Goal: Transaction & Acquisition: Book appointment/travel/reservation

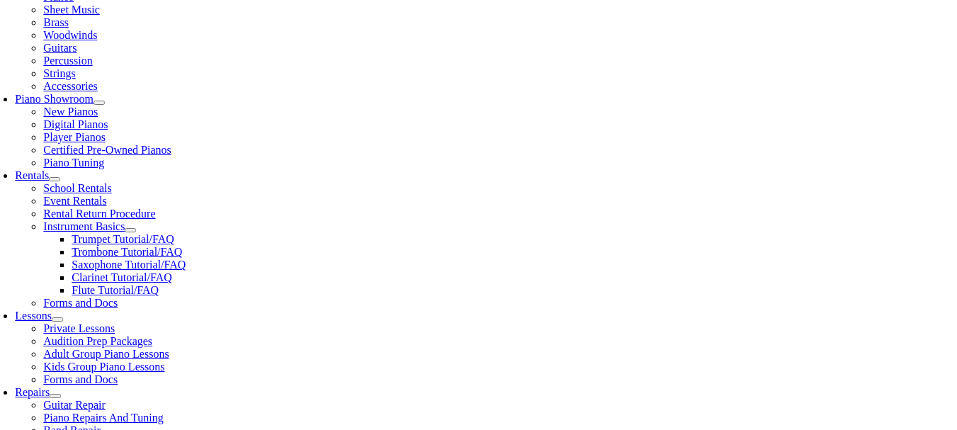
scroll to position [354, 0]
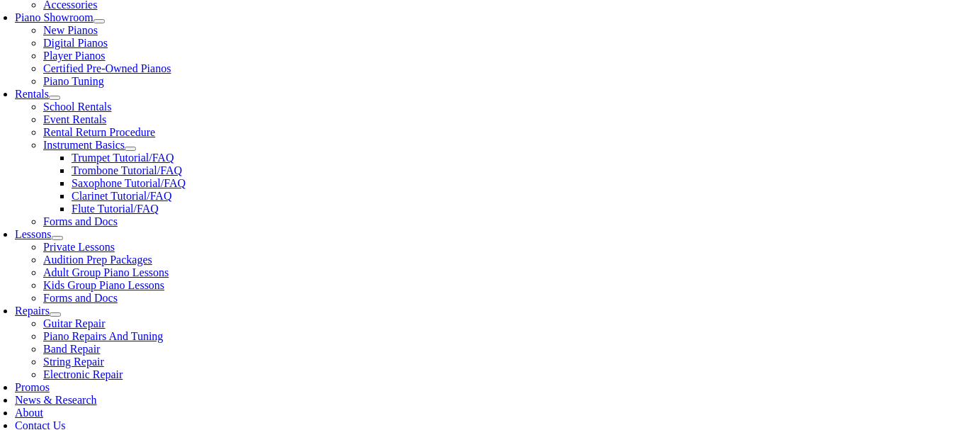
scroll to position [354, 0]
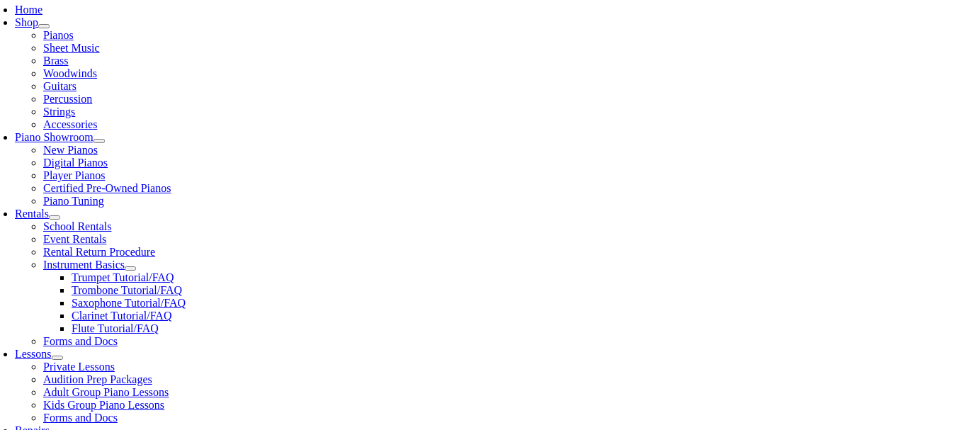
scroll to position [283, 0]
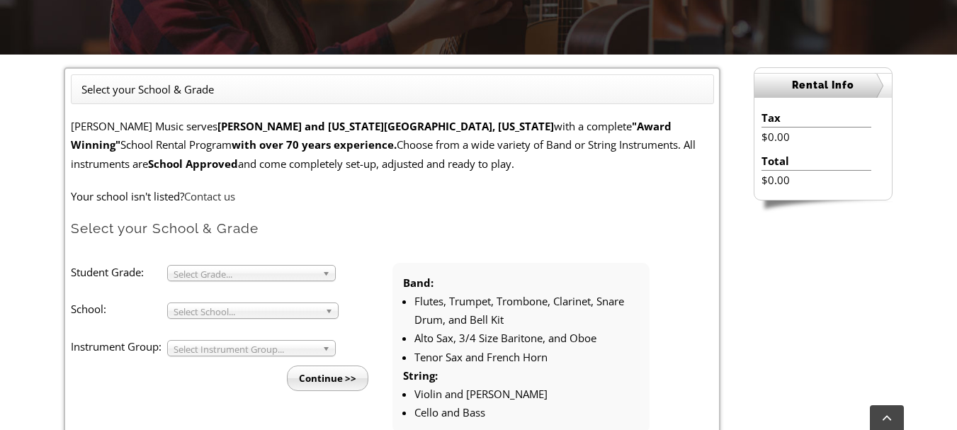
scroll to position [354, 0]
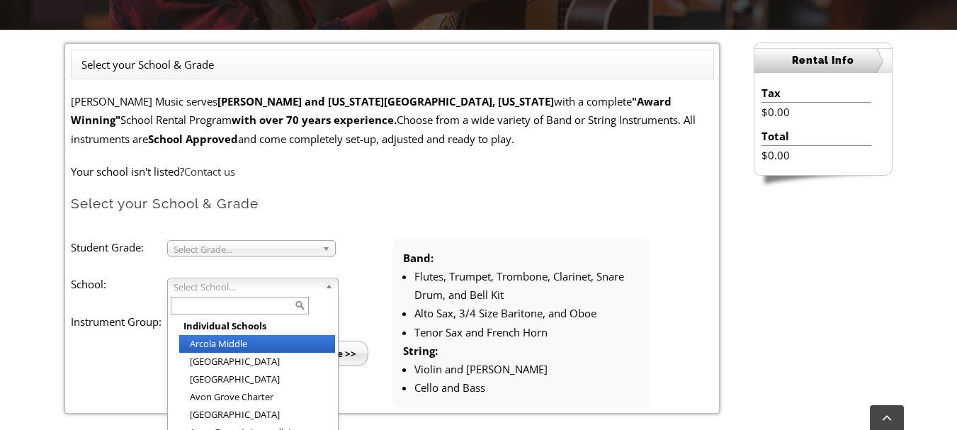
click at [317, 288] on span "Select School..." at bounding box center [247, 286] width 146 height 17
type input "col"
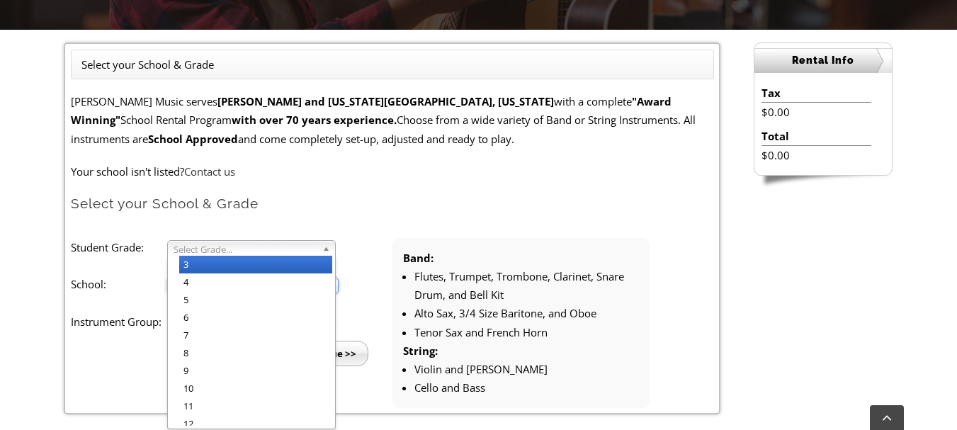
click at [322, 247] on b at bounding box center [328, 248] width 13 height 15
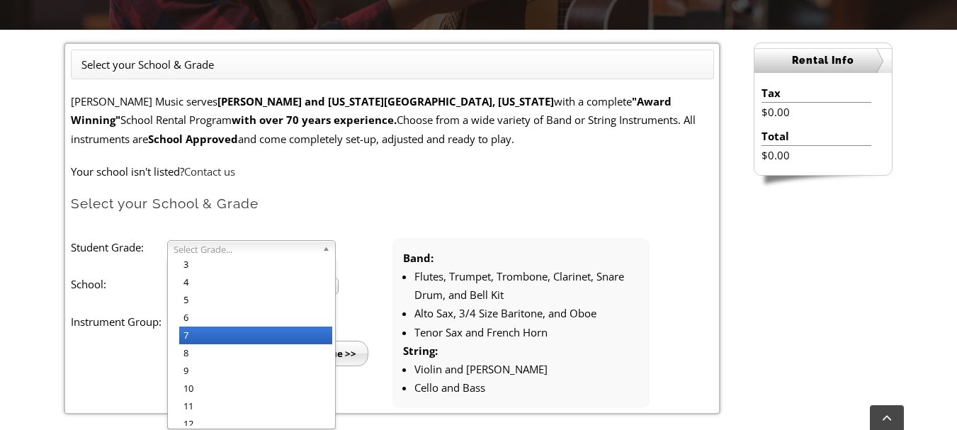
click at [220, 334] on li "7" at bounding box center [255, 336] width 153 height 18
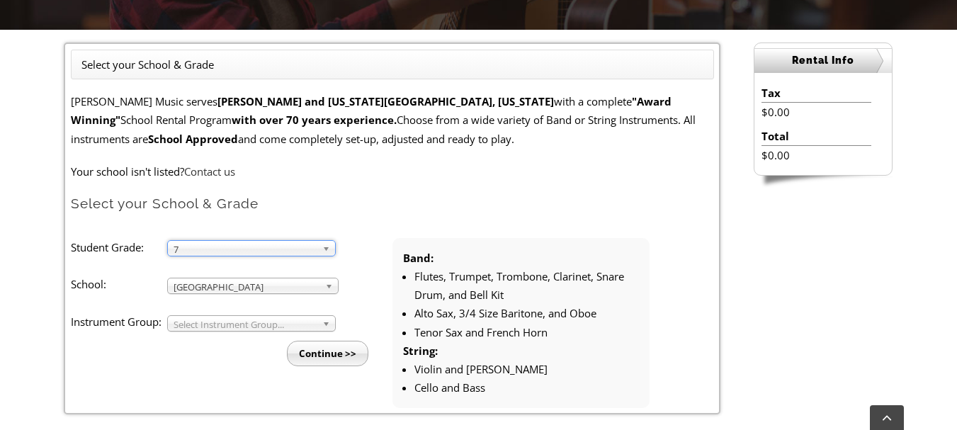
click at [292, 321] on span "Select Instrument Group..." at bounding box center [245, 324] width 143 height 17
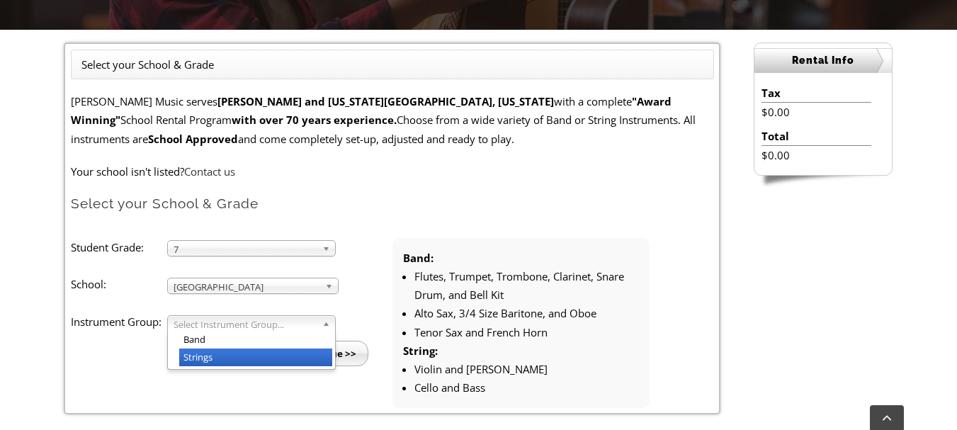
click at [270, 354] on li "Strings" at bounding box center [255, 358] width 153 height 18
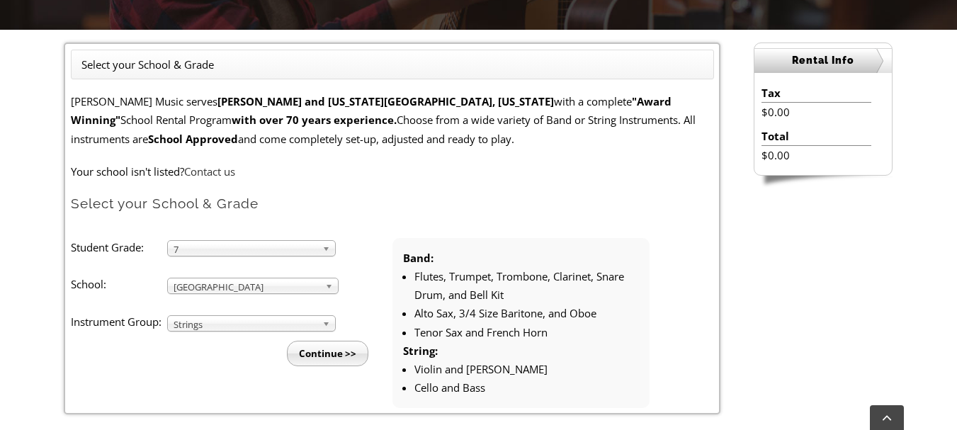
click at [309, 351] on input "Continue >>" at bounding box center [327, 354] width 81 height 26
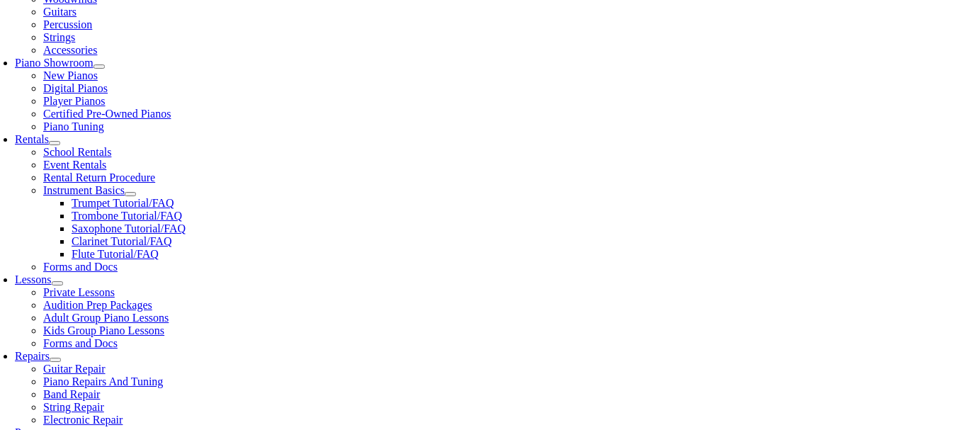
scroll to position [283, 0]
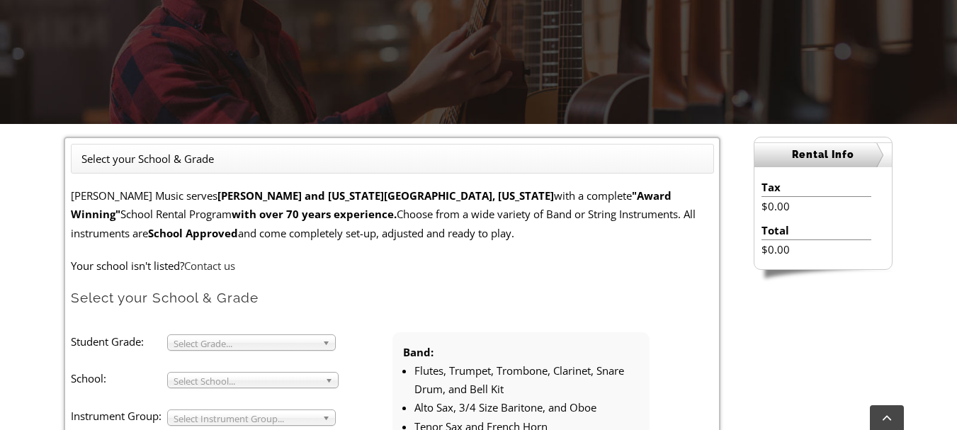
scroll to position [283, 0]
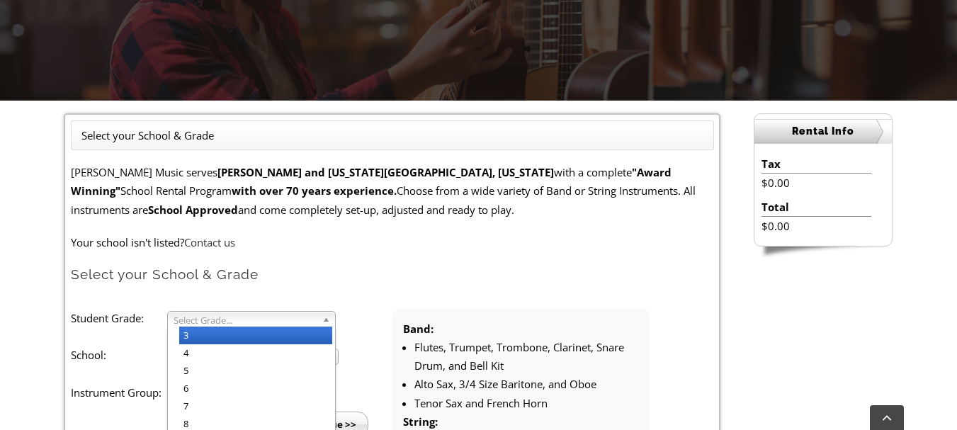
click at [314, 321] on span "Select Grade..." at bounding box center [245, 320] width 143 height 17
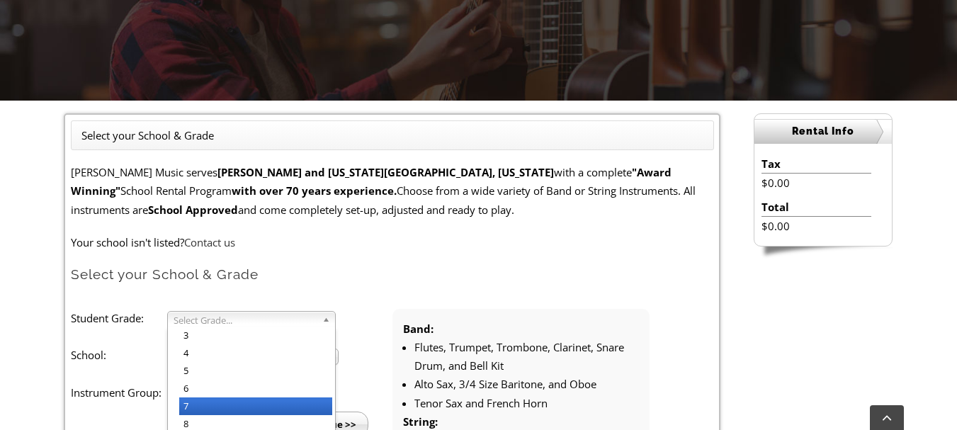
click at [230, 407] on li "7" at bounding box center [255, 406] width 153 height 18
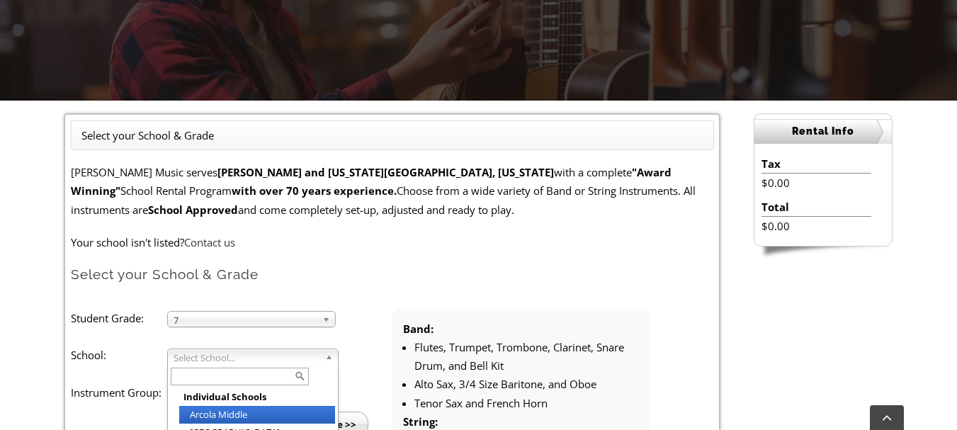
click at [262, 356] on span "Select School..." at bounding box center [247, 357] width 146 height 17
type input "col"
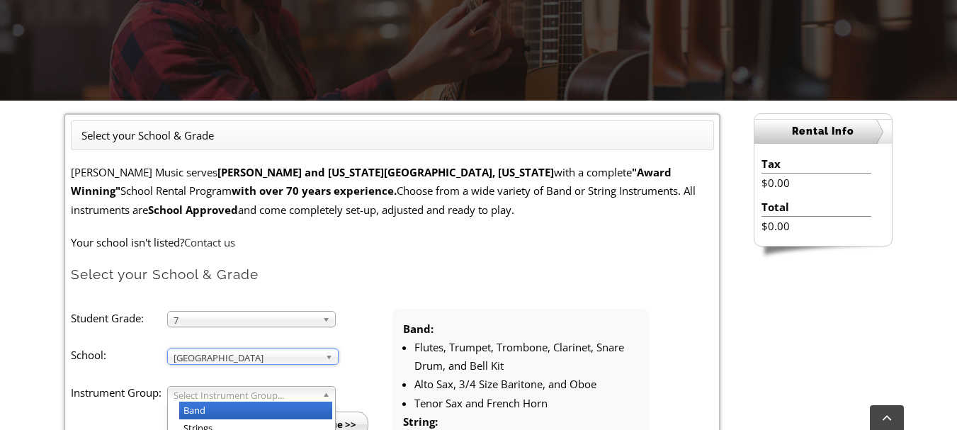
click at [282, 391] on span "Select Instrument Group..." at bounding box center [245, 395] width 143 height 17
click at [257, 407] on li "Band" at bounding box center [255, 411] width 153 height 18
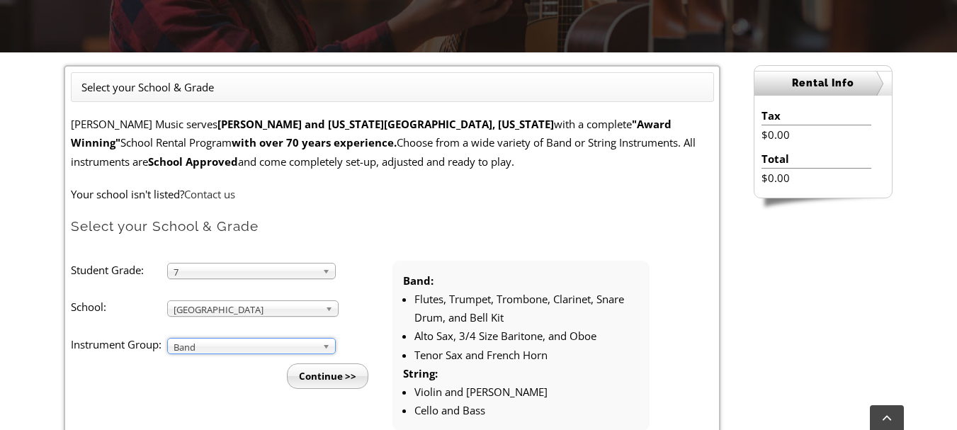
scroll to position [354, 0]
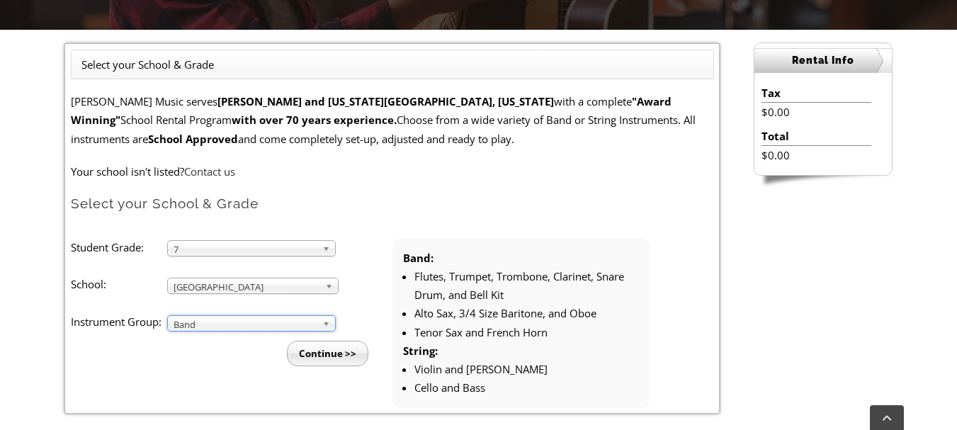
click at [316, 356] on input "Continue >>" at bounding box center [327, 354] width 81 height 26
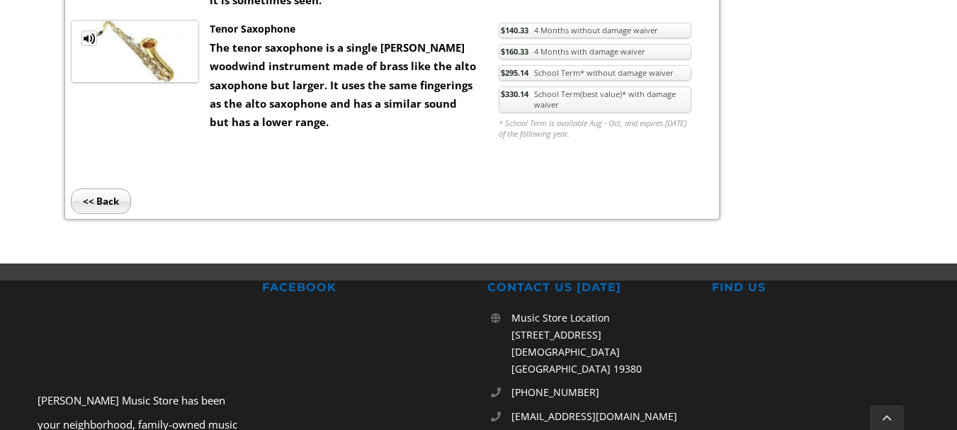
scroll to position [1913, 0]
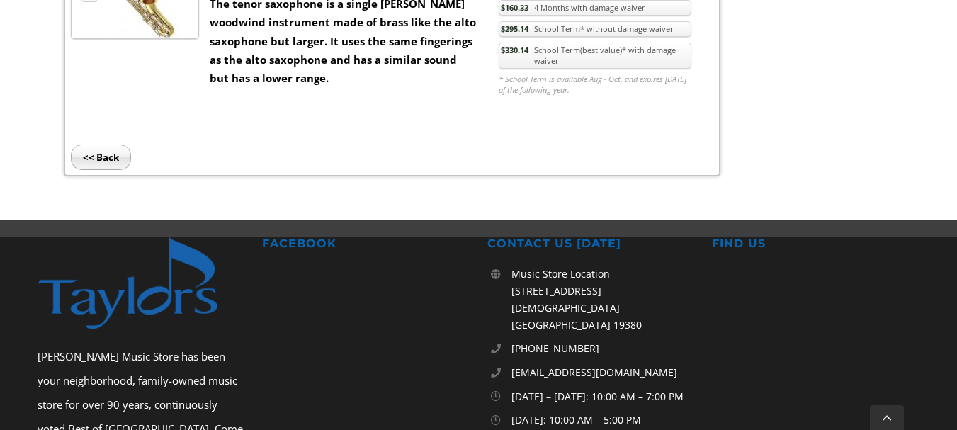
click at [106, 145] on input "<< Back" at bounding box center [101, 158] width 60 height 26
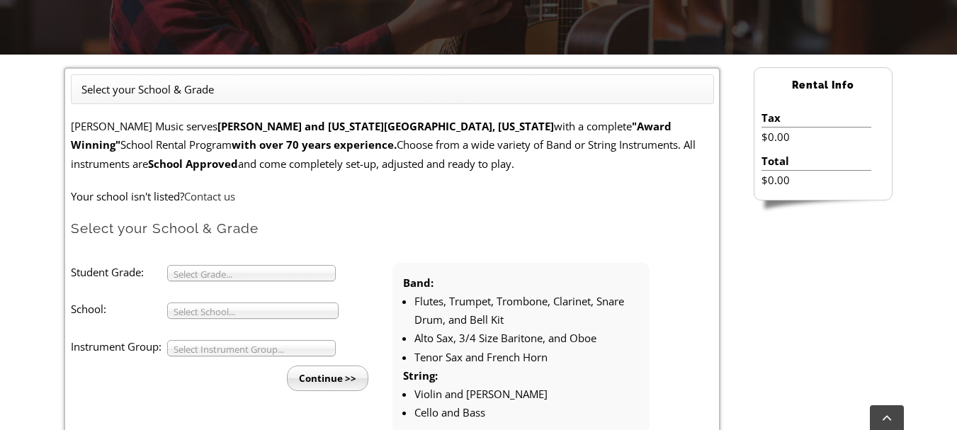
scroll to position [354, 0]
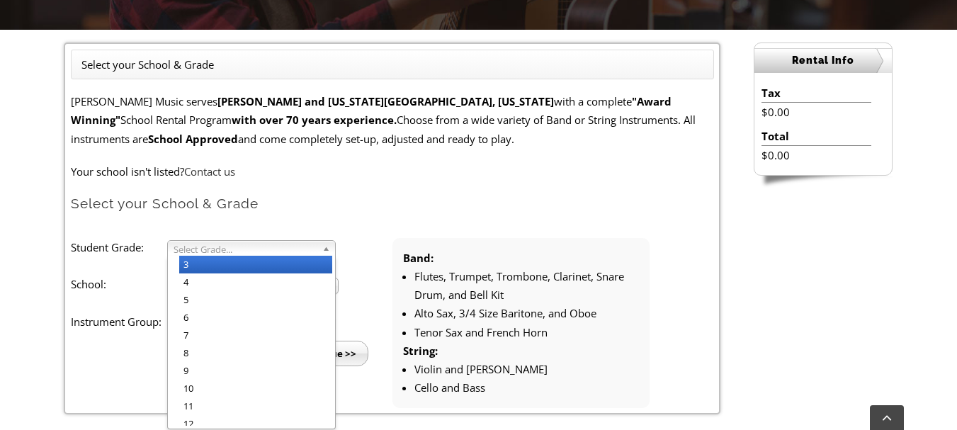
click at [257, 248] on span "Select Grade..." at bounding box center [245, 249] width 143 height 17
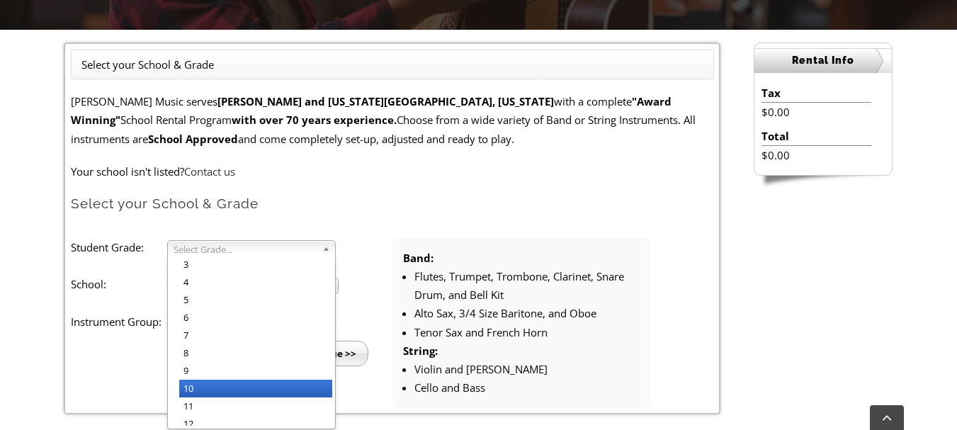
click at [210, 385] on li "10" at bounding box center [255, 389] width 153 height 18
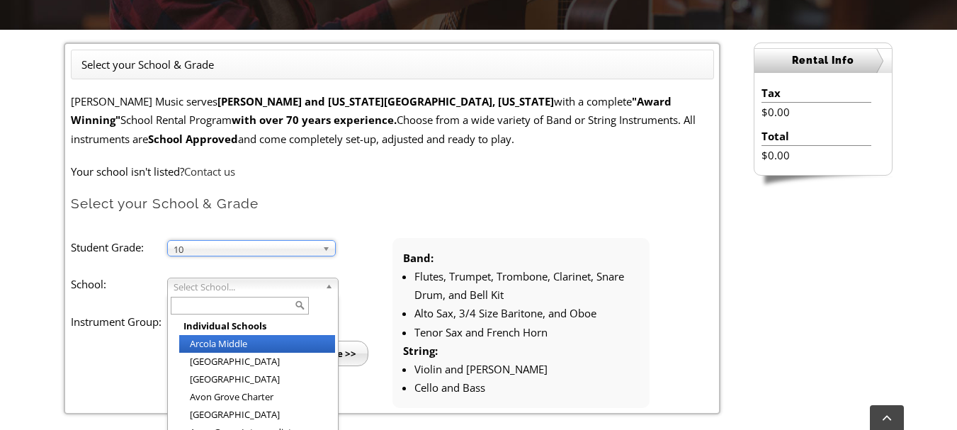
click at [281, 289] on span "Select School..." at bounding box center [247, 286] width 146 height 17
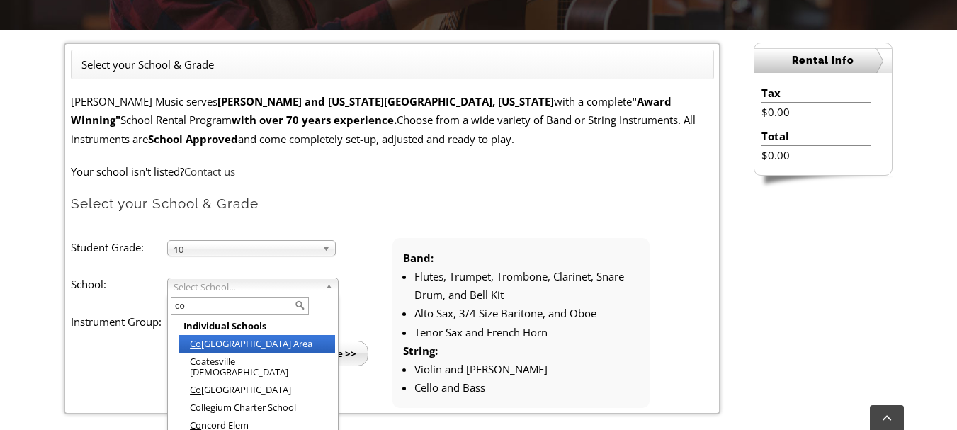
type input "col"
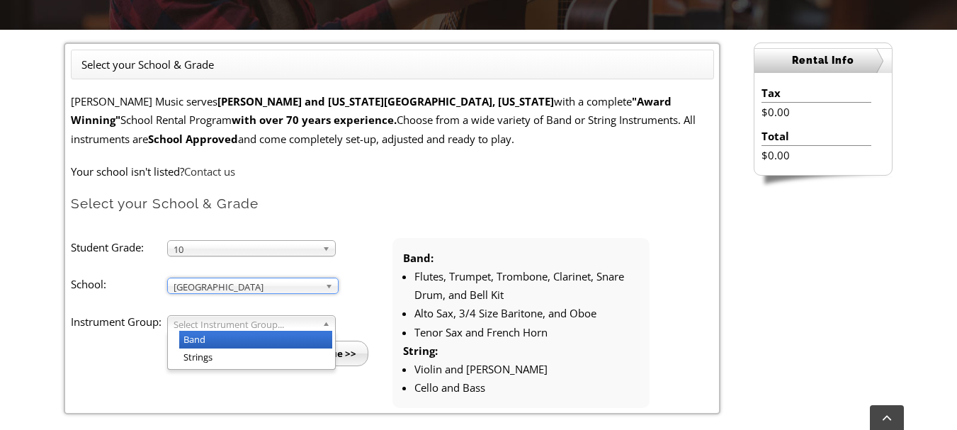
click at [261, 323] on span "Select Instrument Group..." at bounding box center [245, 324] width 143 height 17
click at [250, 333] on li "Band" at bounding box center [255, 340] width 153 height 18
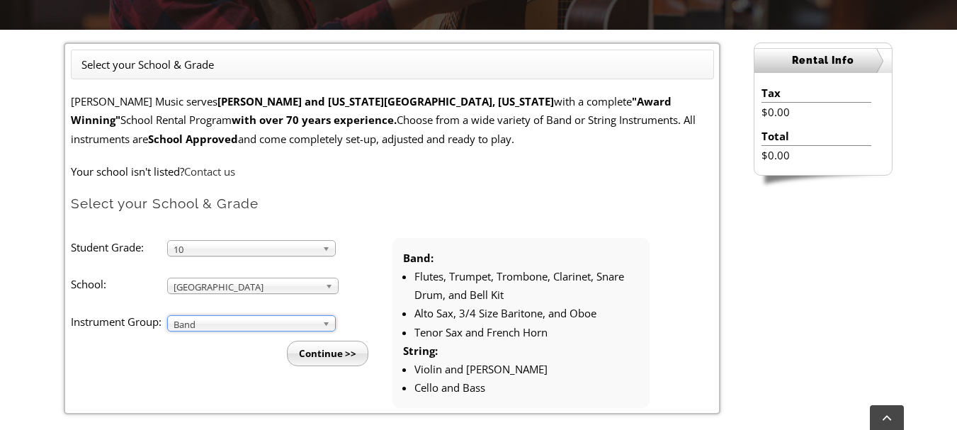
click at [306, 351] on input "Continue >>" at bounding box center [327, 354] width 81 height 26
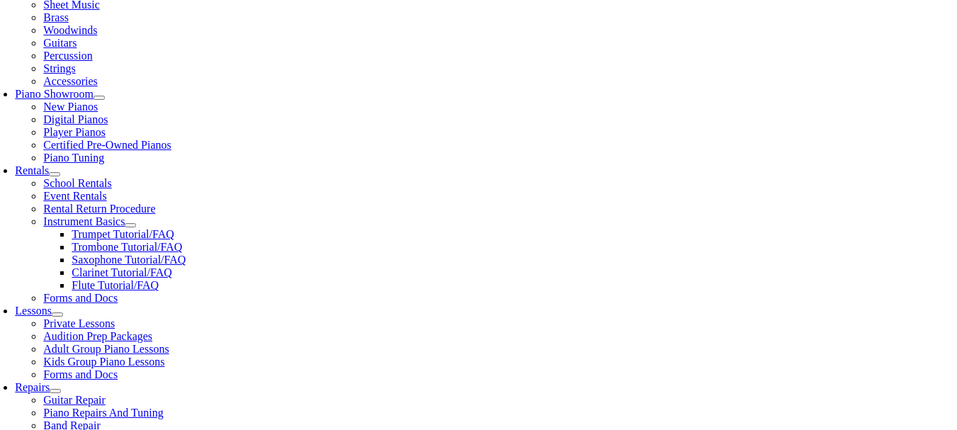
scroll to position [354, 0]
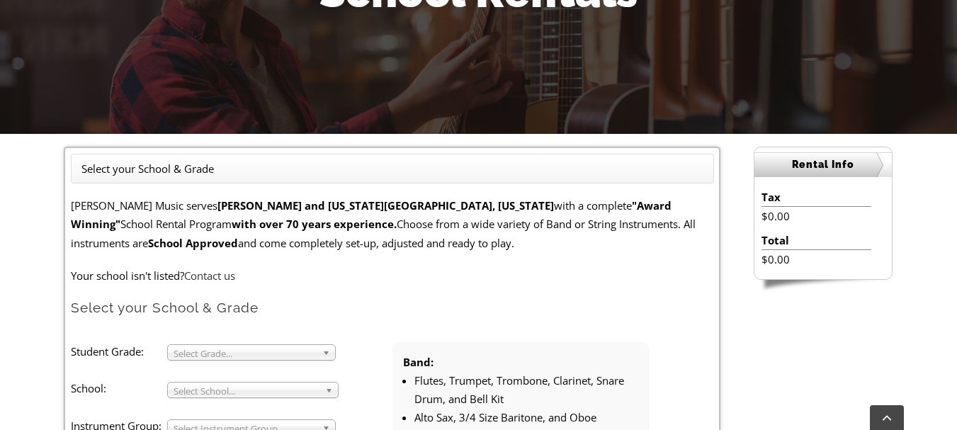
scroll to position [283, 0]
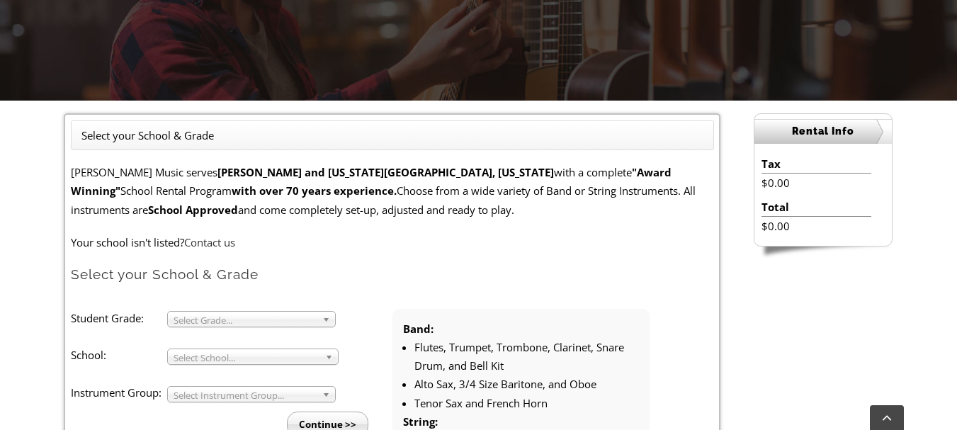
click at [281, 316] on span "Select Grade..." at bounding box center [245, 320] width 143 height 17
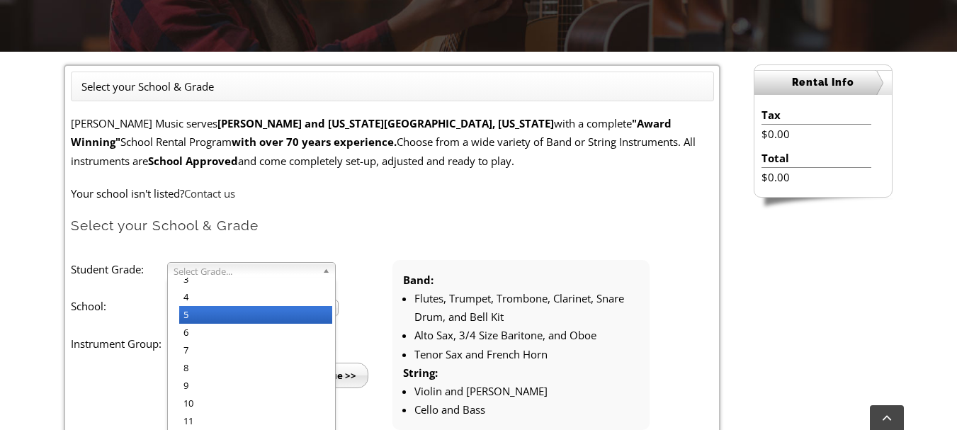
scroll to position [354, 0]
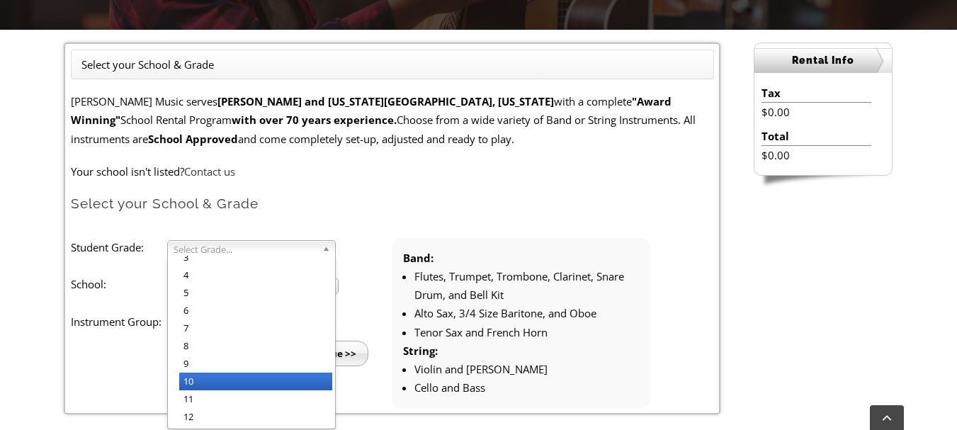
click at [244, 377] on li "10" at bounding box center [255, 382] width 153 height 18
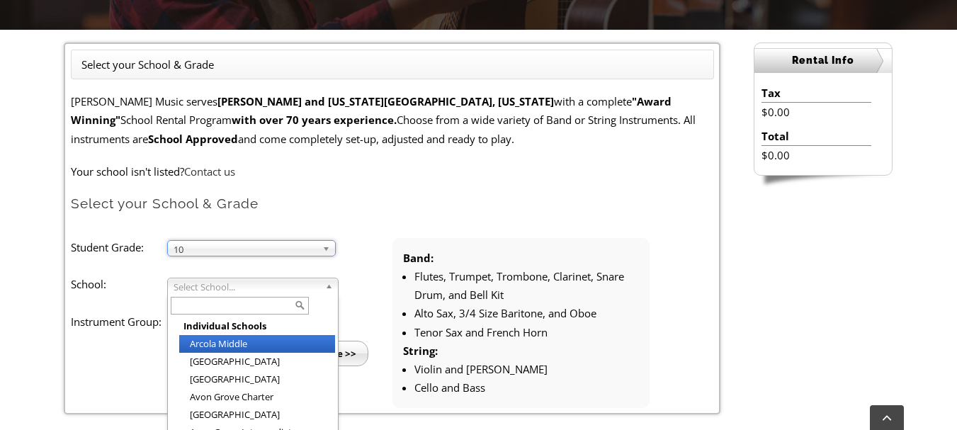
click at [314, 285] on span "Select School..." at bounding box center [247, 286] width 146 height 17
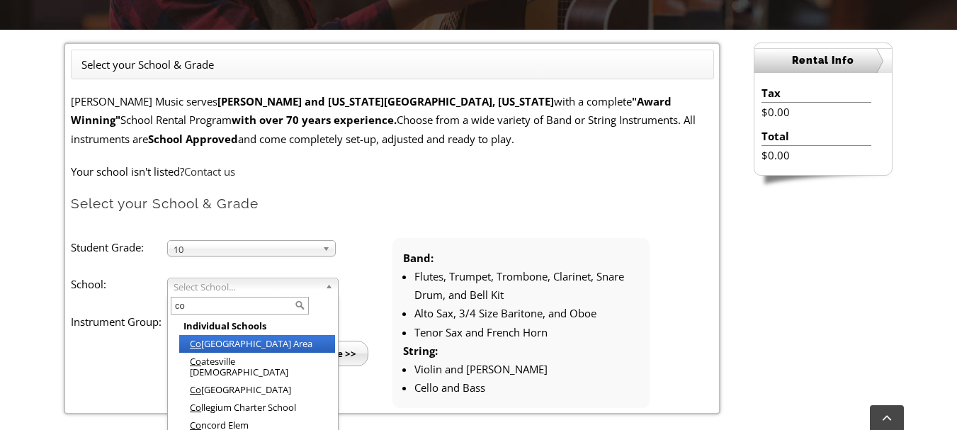
type input "col"
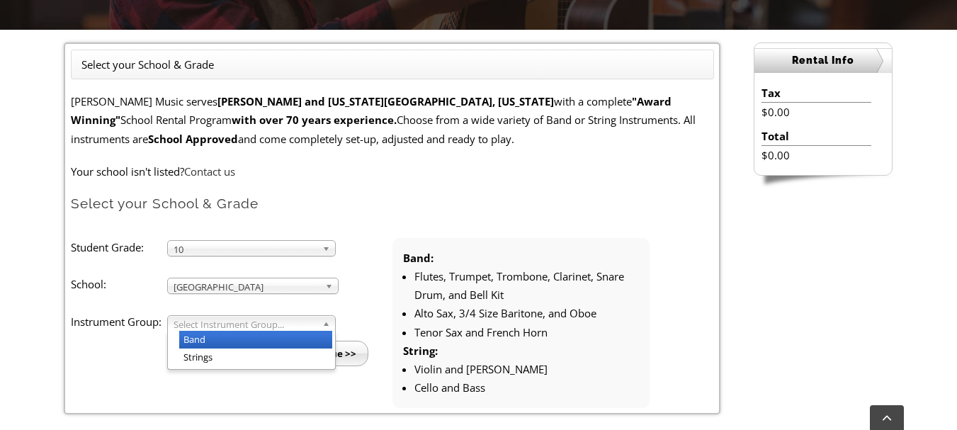
click at [313, 329] on span "Select Instrument Group..." at bounding box center [245, 324] width 143 height 17
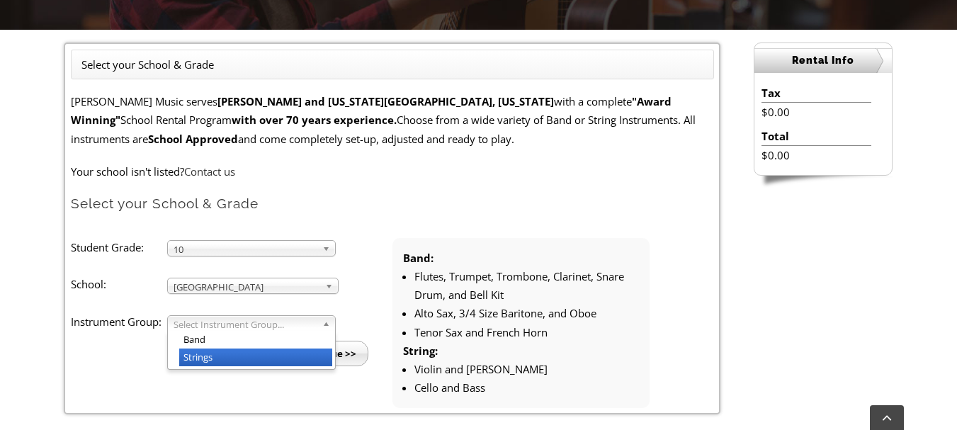
click at [278, 354] on li "Strings" at bounding box center [255, 358] width 153 height 18
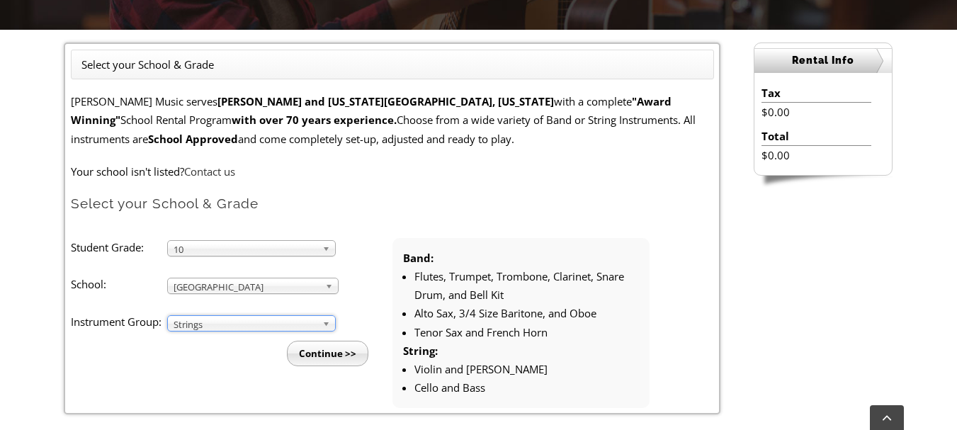
click at [315, 349] on input "Continue >>" at bounding box center [327, 354] width 81 height 26
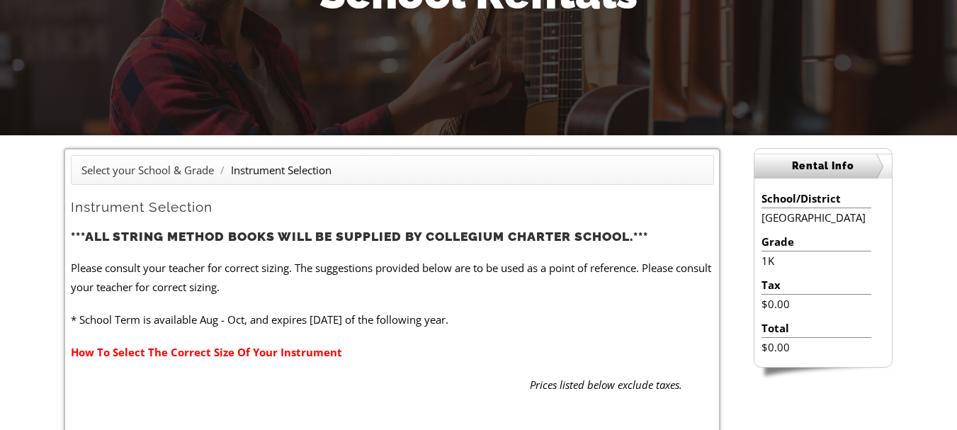
scroll to position [283, 0]
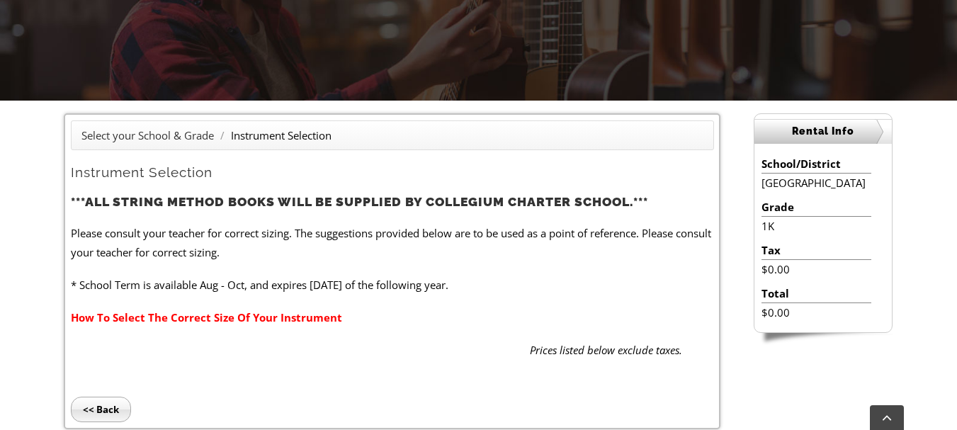
click at [103, 405] on input "<< Back" at bounding box center [101, 410] width 60 height 26
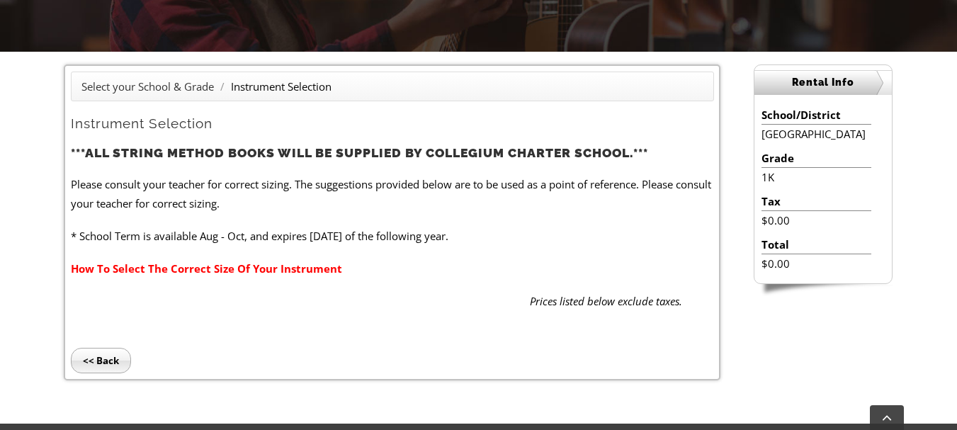
scroll to position [417, 0]
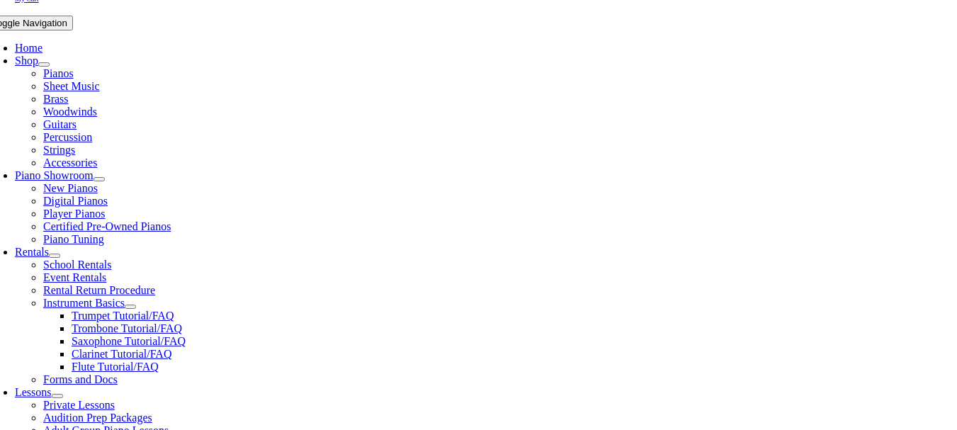
scroll to position [283, 0]
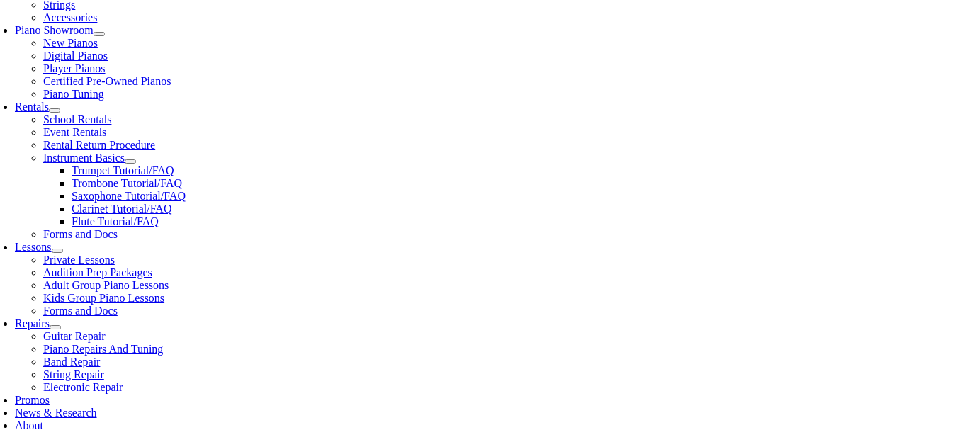
scroll to position [425, 0]
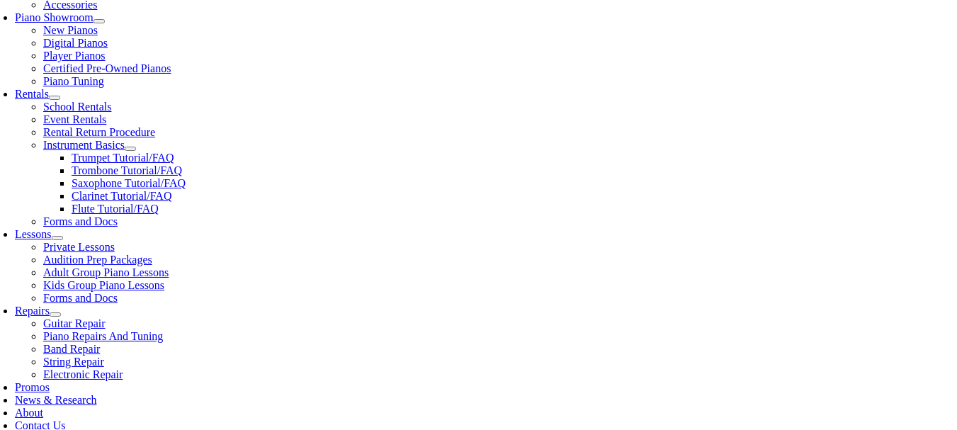
type input "col"
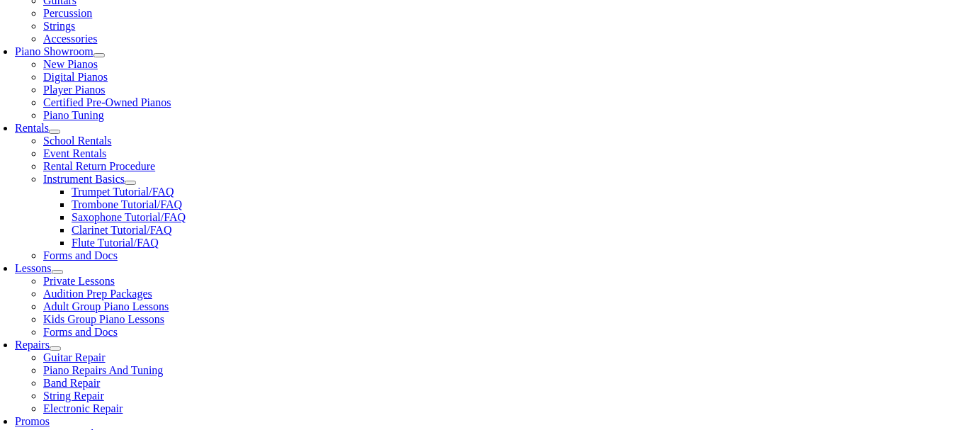
scroll to position [425, 0]
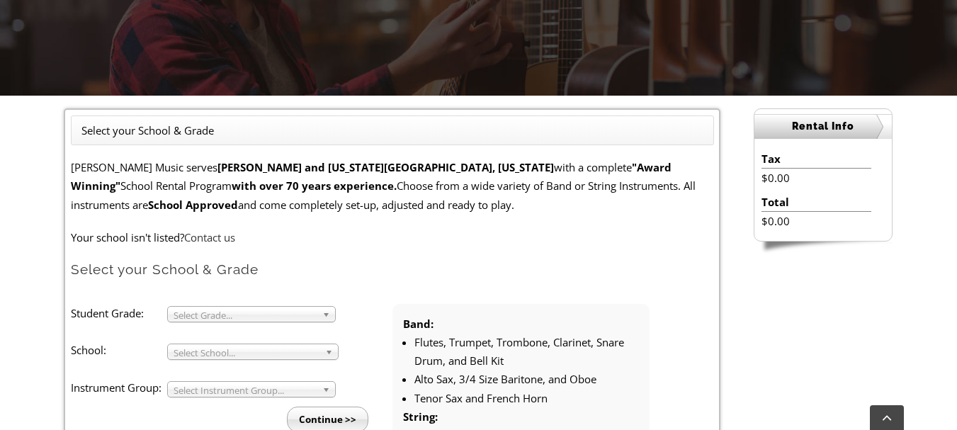
scroll to position [354, 0]
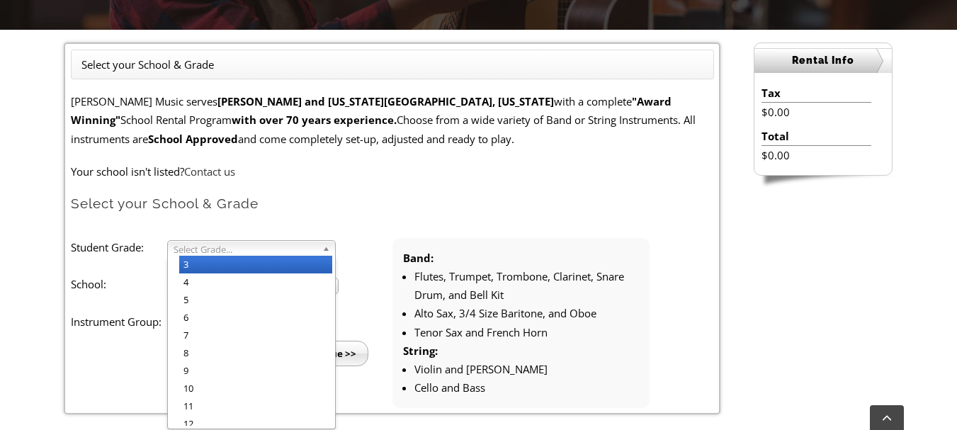
click at [310, 255] on span "Select Grade..." at bounding box center [245, 249] width 143 height 17
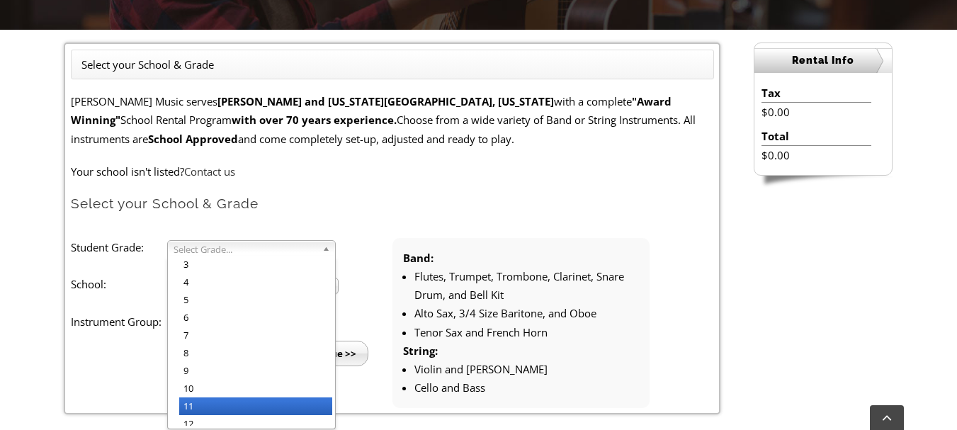
click at [200, 404] on li "11" at bounding box center [255, 406] width 153 height 18
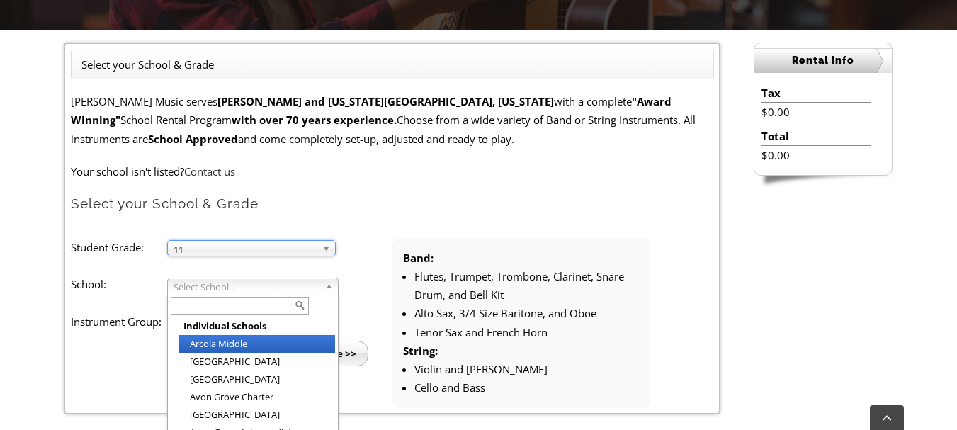
click at [261, 283] on span "Select School..." at bounding box center [247, 286] width 146 height 17
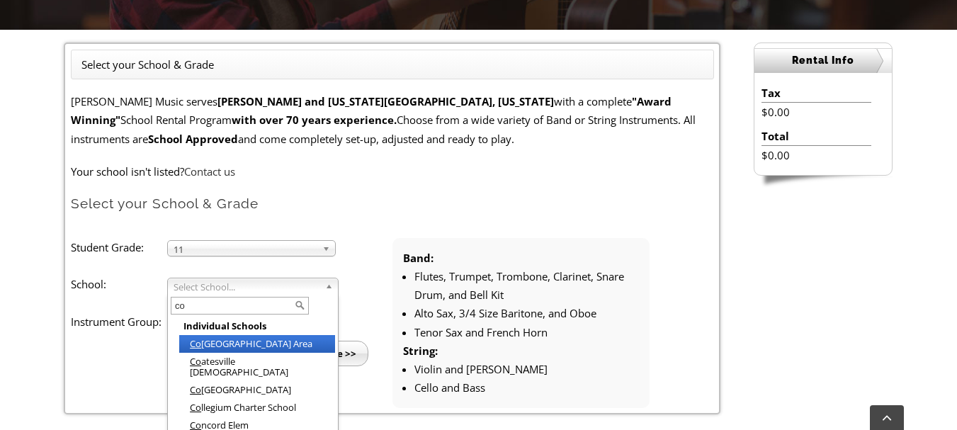
type input "col"
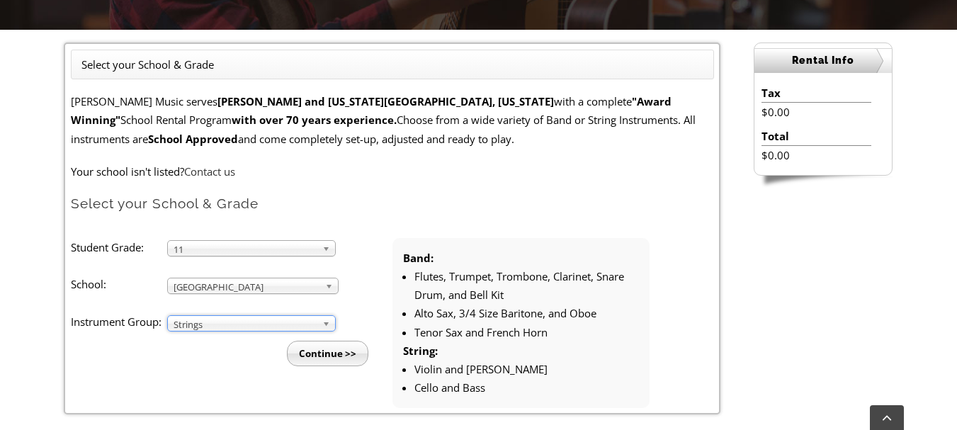
click at [323, 359] on input "Continue >>" at bounding box center [327, 354] width 81 height 26
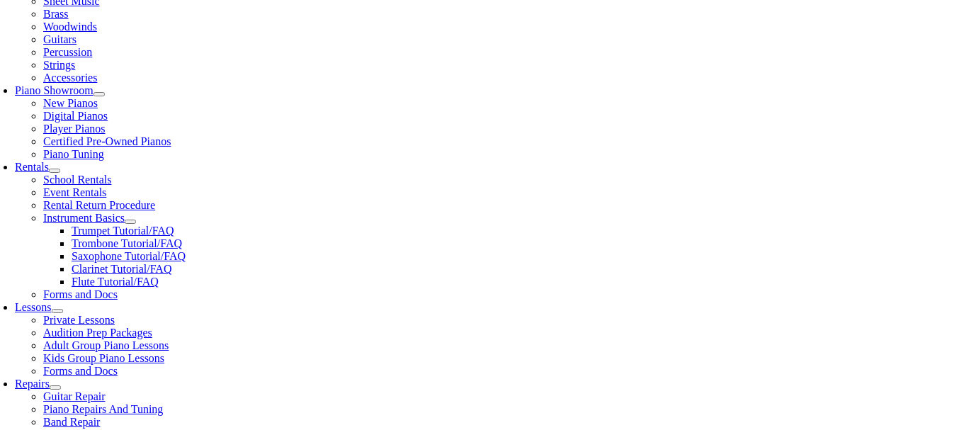
scroll to position [354, 0]
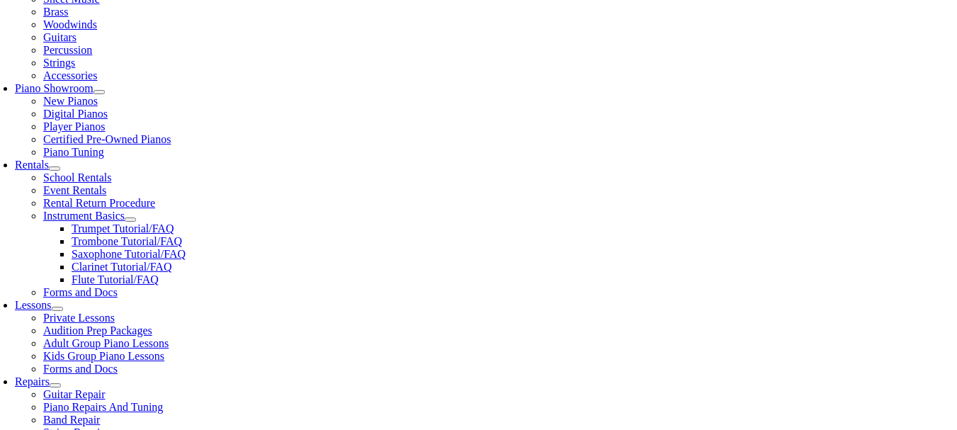
type input "hend"
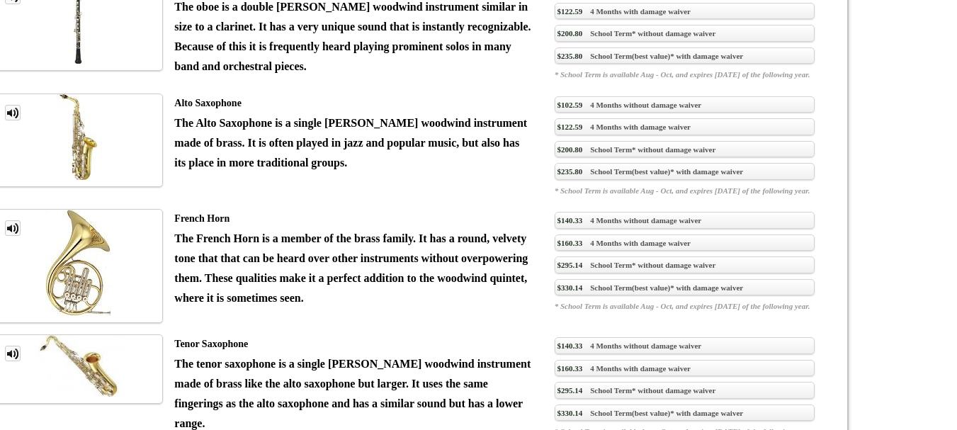
scroll to position [1983, 0]
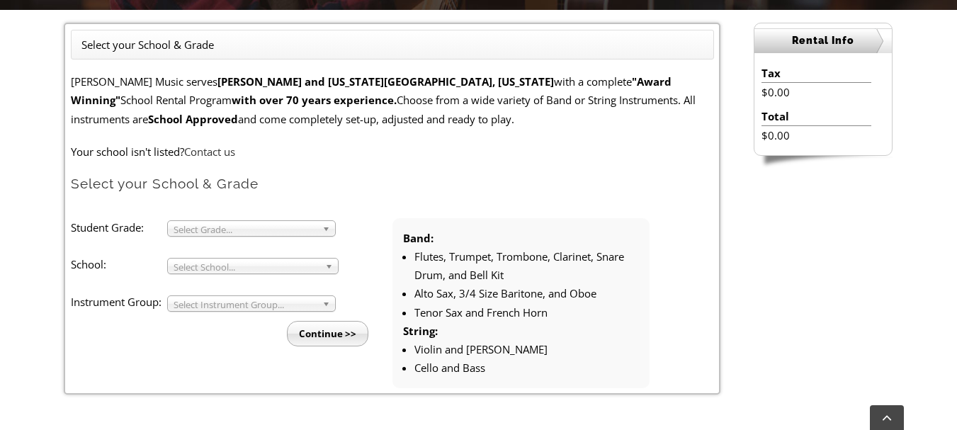
scroll to position [425, 0]
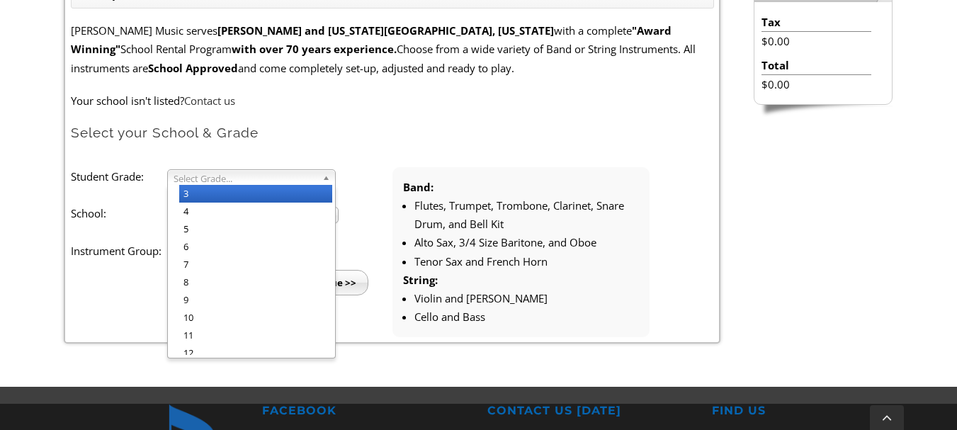
click at [276, 182] on span "Select Grade..." at bounding box center [245, 178] width 143 height 17
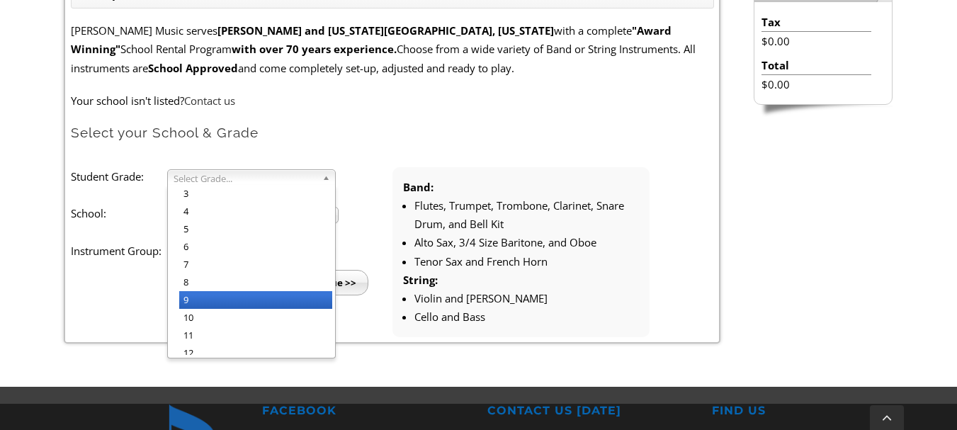
click at [239, 299] on li "9" at bounding box center [255, 300] width 153 height 18
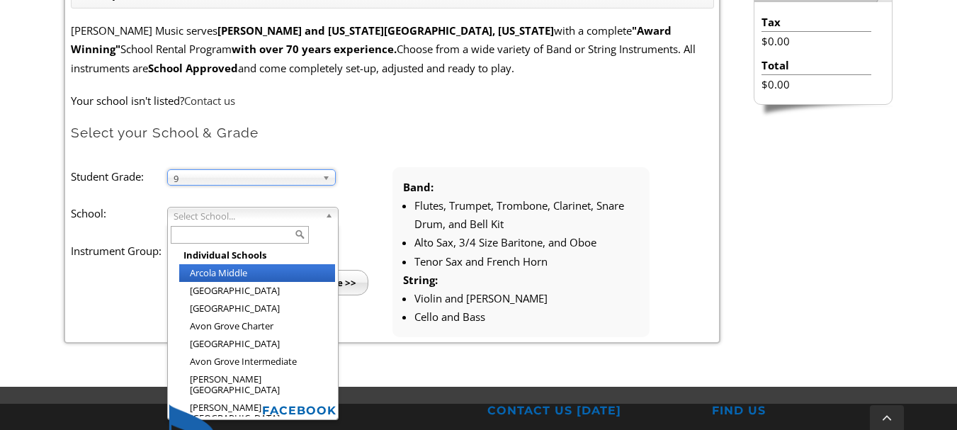
click at [290, 217] on span "Select School..." at bounding box center [247, 216] width 146 height 17
type input "hen"
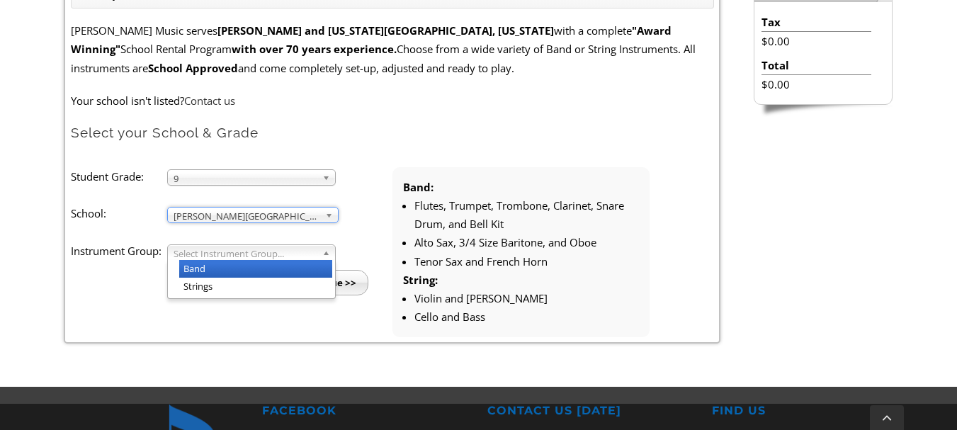
click at [281, 247] on span "Select Instrument Group..." at bounding box center [245, 253] width 143 height 17
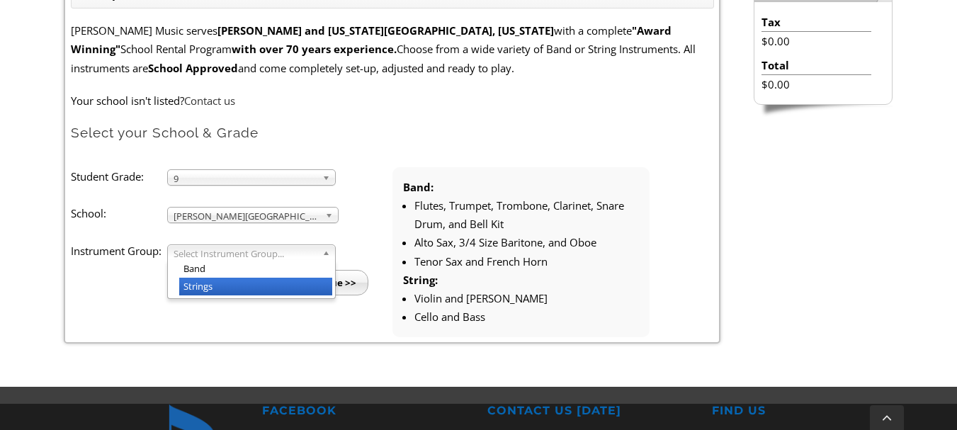
click at [264, 281] on li "Strings" at bounding box center [255, 287] width 153 height 18
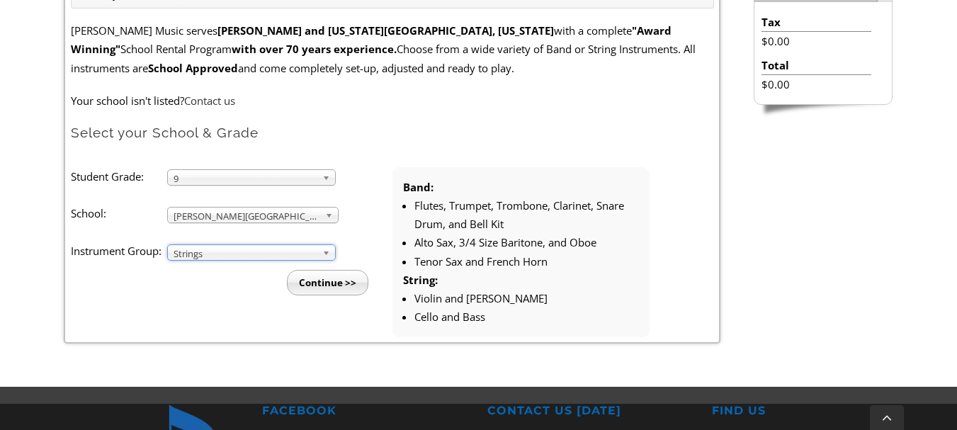
click at [302, 278] on input "Continue >>" at bounding box center [327, 283] width 81 height 26
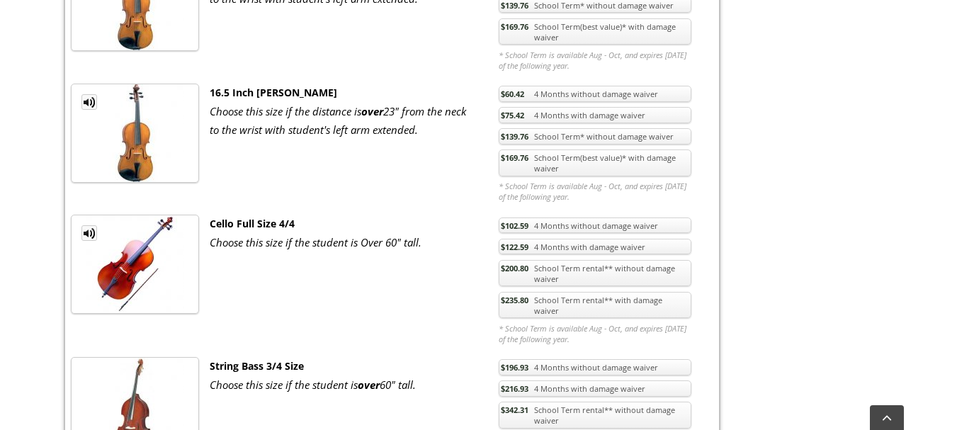
scroll to position [1346, 0]
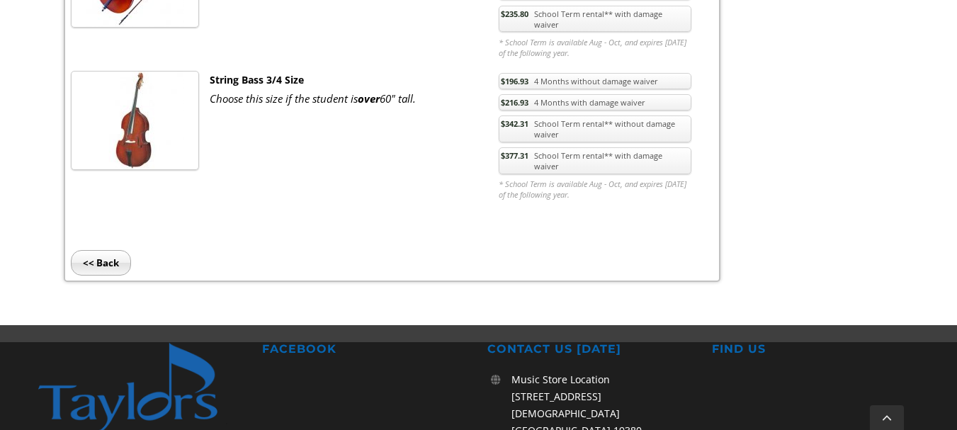
click at [102, 250] on input "<< Back" at bounding box center [101, 263] width 60 height 26
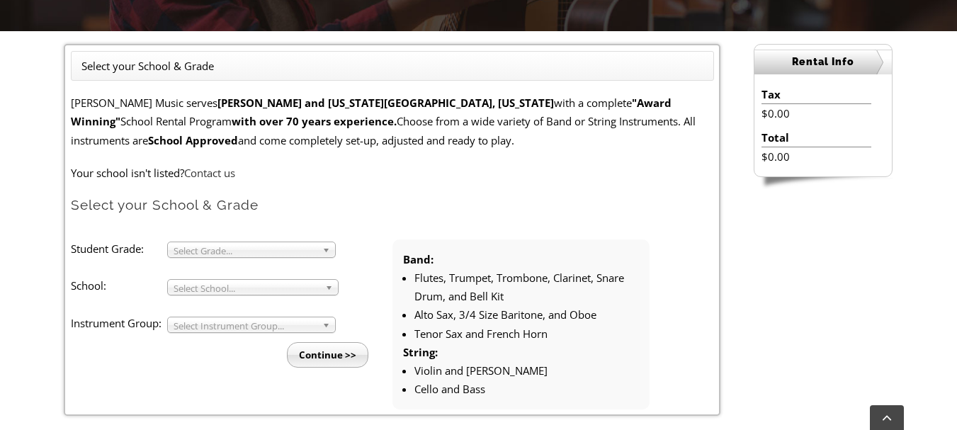
scroll to position [354, 0]
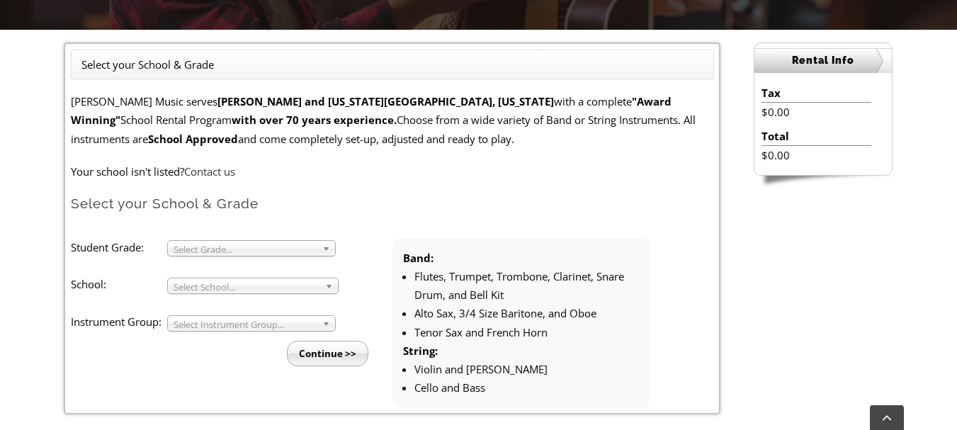
click at [277, 249] on span "Select Grade..." at bounding box center [245, 249] width 143 height 17
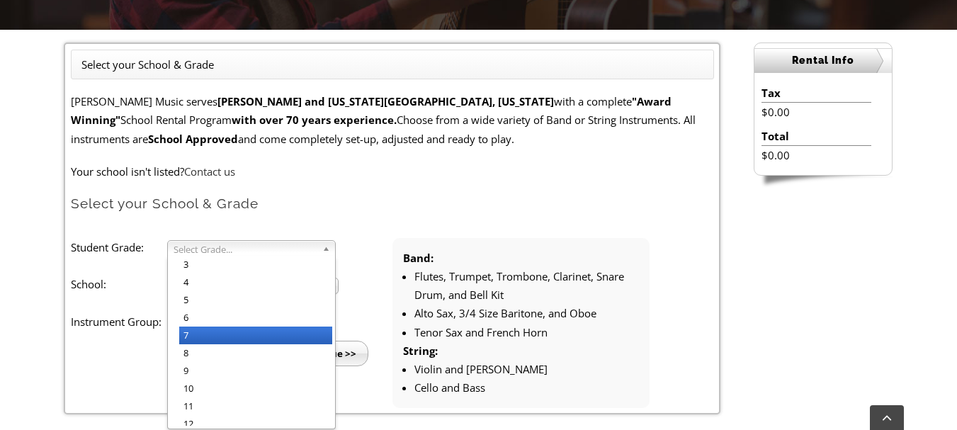
click at [241, 339] on li "7" at bounding box center [255, 336] width 153 height 18
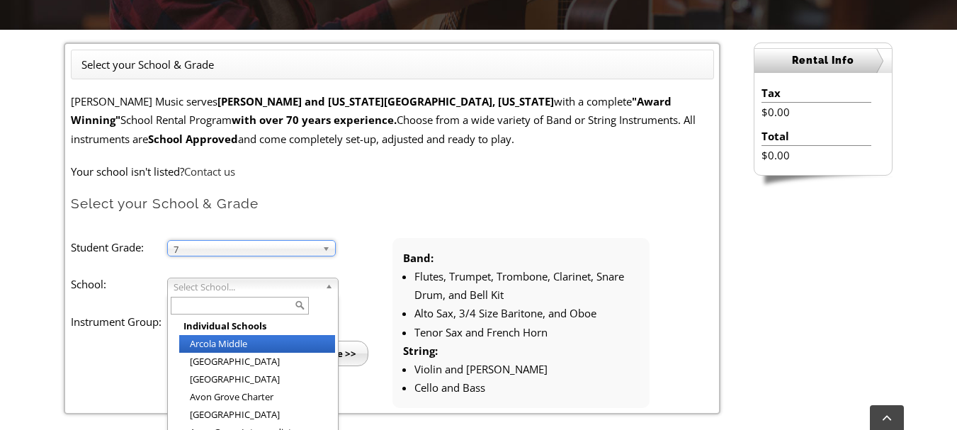
click at [280, 284] on span "Select School..." at bounding box center [247, 286] width 146 height 17
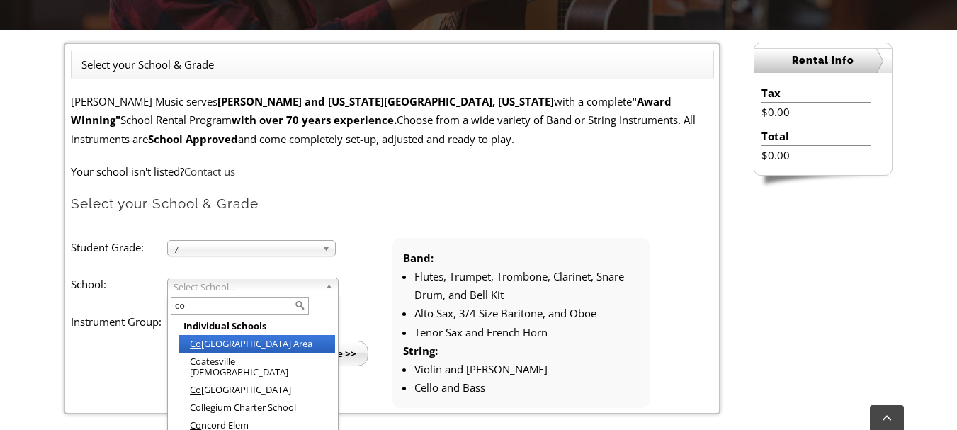
type input "col"
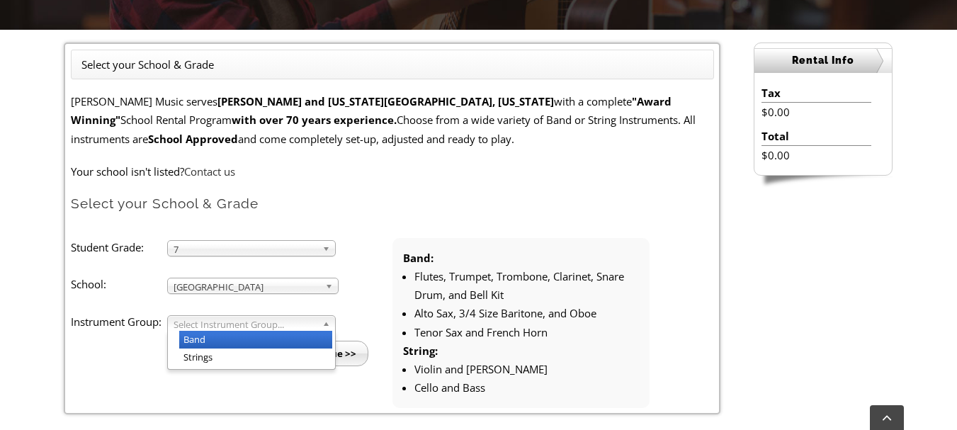
click at [261, 327] on span "Select Instrument Group..." at bounding box center [245, 324] width 143 height 17
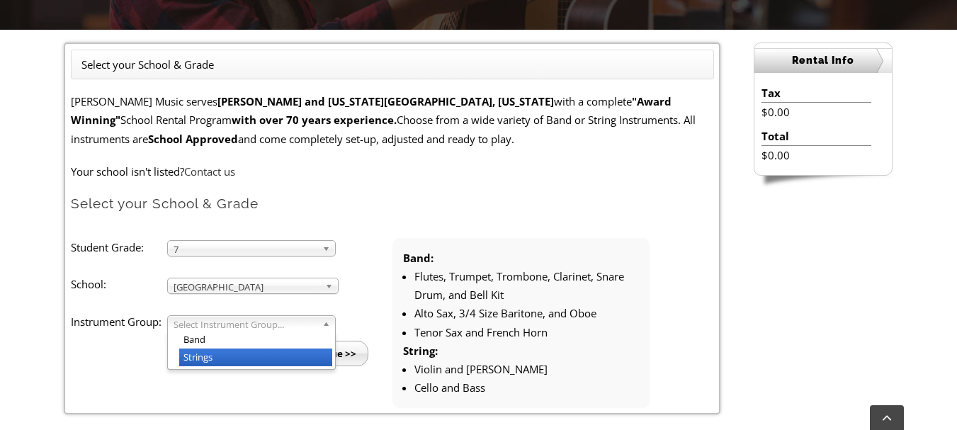
click at [247, 356] on li "Strings" at bounding box center [255, 358] width 153 height 18
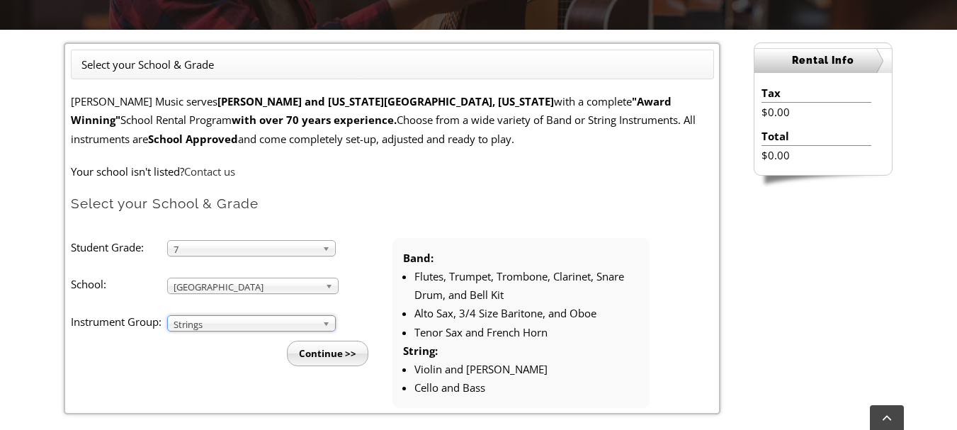
click at [317, 352] on input "Continue >>" at bounding box center [327, 354] width 81 height 26
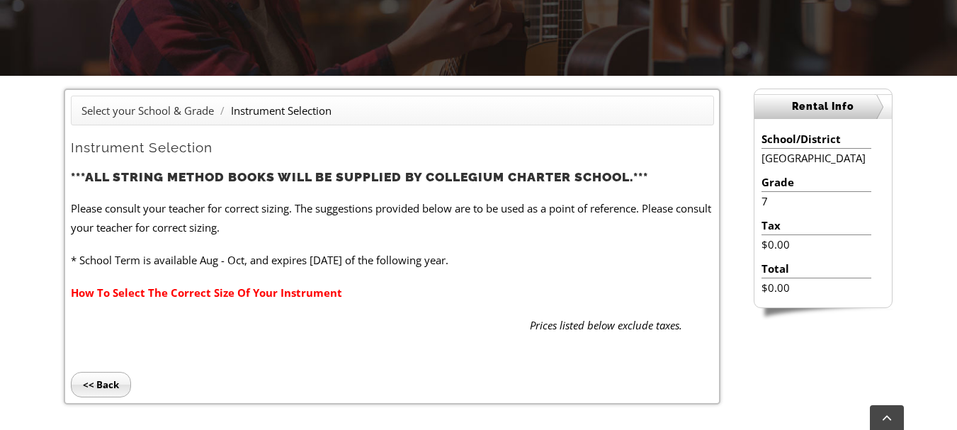
scroll to position [283, 0]
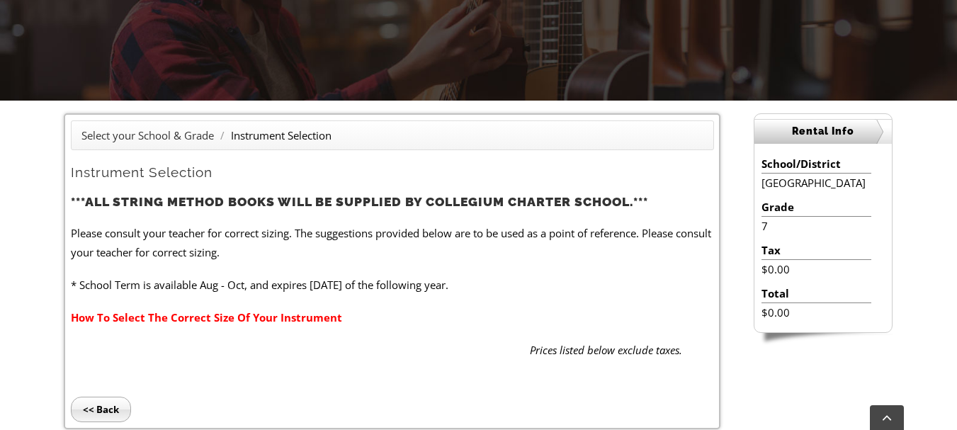
click at [114, 409] on input "<< Back" at bounding box center [101, 410] width 60 height 26
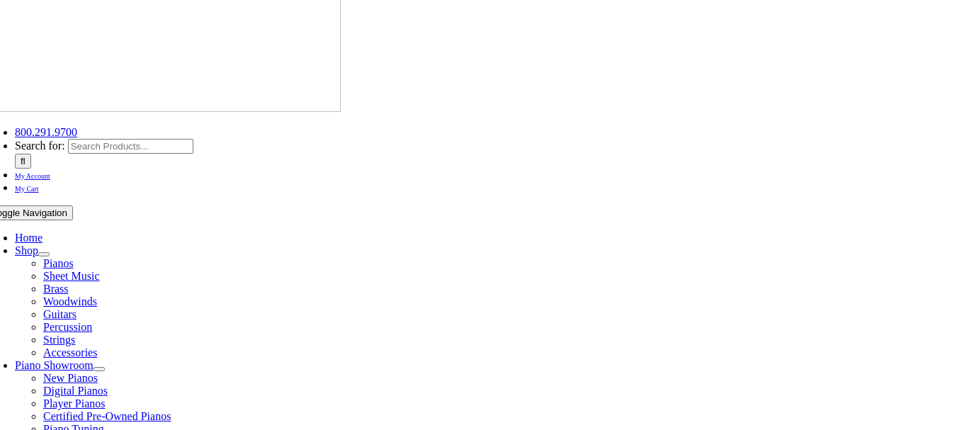
scroll to position [283, 0]
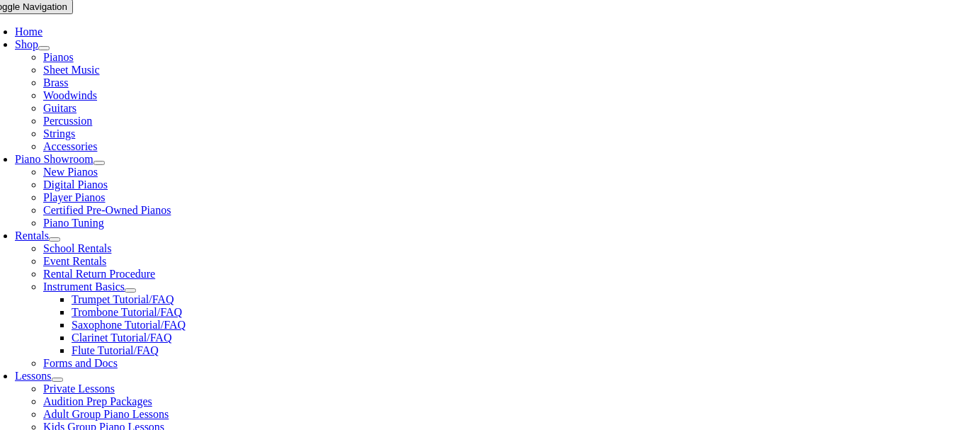
type input "col"
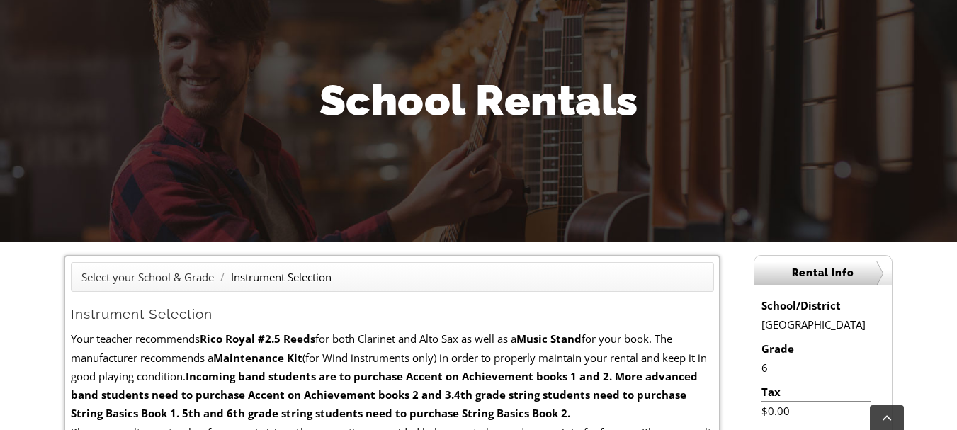
scroll to position [283, 0]
